Goal: Task Accomplishment & Management: Manage account settings

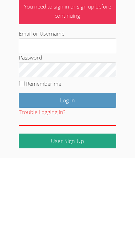
click at [96, 163] on html "User Log in Log in with Google Log in with Clever Log in with ClassLink OR You …" at bounding box center [67, 46] width 135 height 235
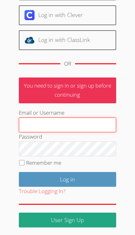
click at [40, 123] on input "Email or Username" at bounding box center [68, 124] width 98 height 15
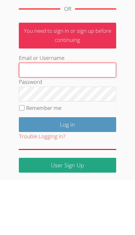
type input "Tracie.hymer@gmail.com"
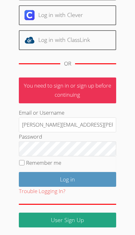
click at [90, 178] on input "Log in" at bounding box center [68, 179] width 98 height 15
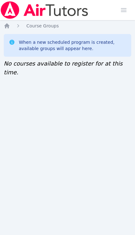
click at [9, 26] on icon "Breadcrumb" at bounding box center [6, 25] width 5 height 5
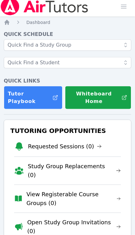
scroll to position [4, 0]
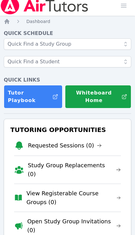
click at [110, 217] on link "Open Study Group Invitations (0)" at bounding box center [74, 226] width 94 height 18
